Goal: Find specific page/section: Find specific page/section

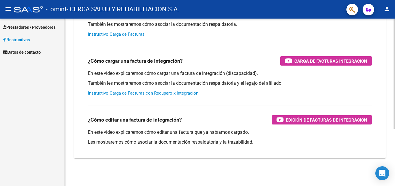
scroll to position [58, 0]
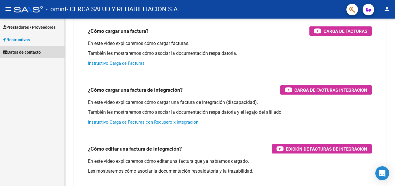
click at [38, 52] on span "Datos de contacto" at bounding box center [22, 52] width 38 height 6
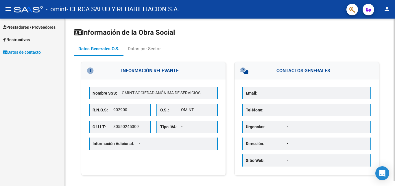
scroll to position [5, 0]
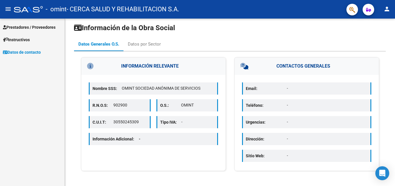
click at [26, 28] on span "Prestadores / Proveedores" at bounding box center [29, 27] width 53 height 6
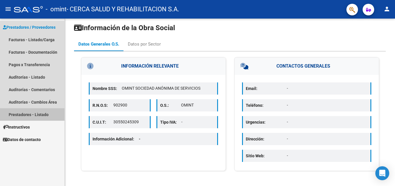
click at [25, 114] on link "Prestadores - Listado" at bounding box center [32, 114] width 65 height 12
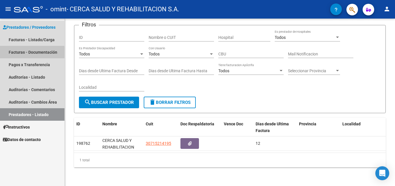
click at [12, 54] on link "Facturas - Documentación" at bounding box center [32, 52] width 65 height 12
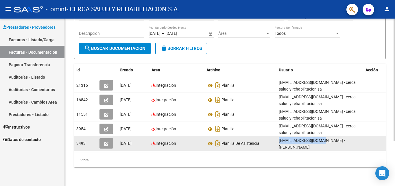
drag, startPoint x: 320, startPoint y: 140, endPoint x: 269, endPoint y: 138, distance: 50.7
click at [269, 138] on div "3493 [DATE] Integración Planilla De Asistencia [EMAIL_ADDRESS][DOMAIN_NAME] - […" at bounding box center [233, 143] width 318 height 14
copy div "[EMAIL_ADDRESS][DOMAIN_NAME]"
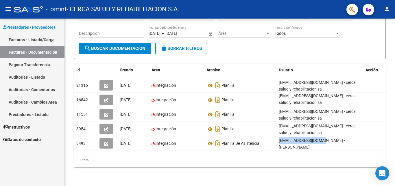
click at [30, 98] on link "Auditorías - Cambios Área" at bounding box center [32, 102] width 65 height 12
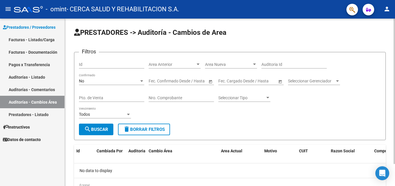
scroll to position [25, 0]
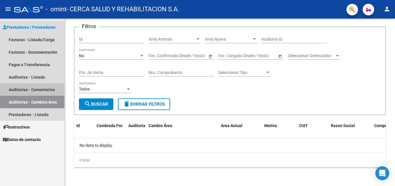
click at [31, 89] on link "Auditorías - Comentarios" at bounding box center [32, 89] width 65 height 12
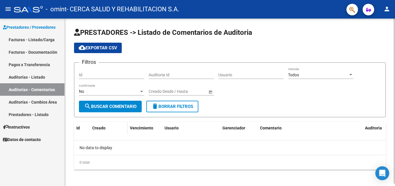
scroll to position [2, 0]
